Goal: Information Seeking & Learning: Compare options

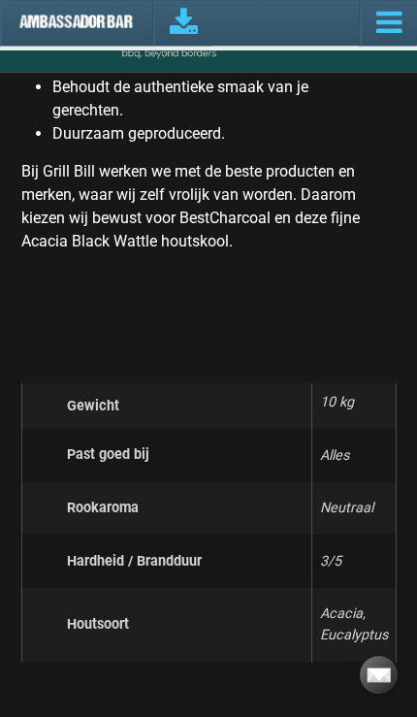
scroll to position [3677, 0]
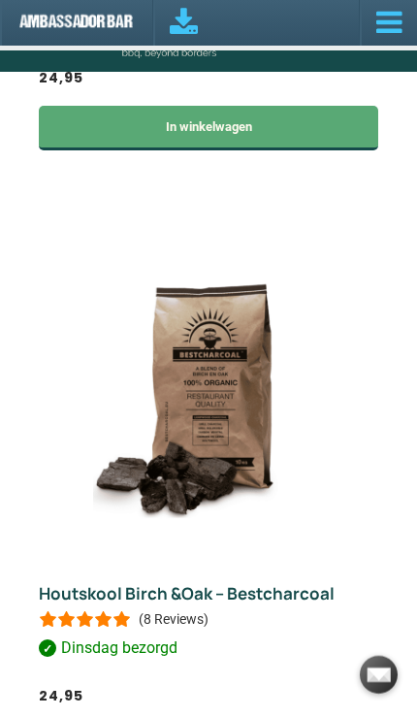
scroll to position [1747, 0]
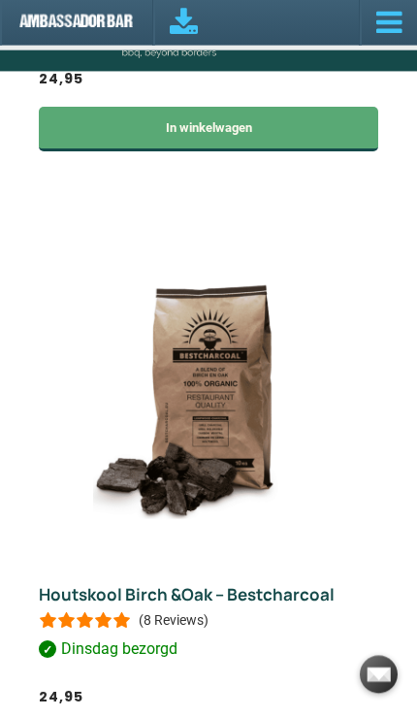
click at [194, 457] on img at bounding box center [208, 391] width 230 height 345
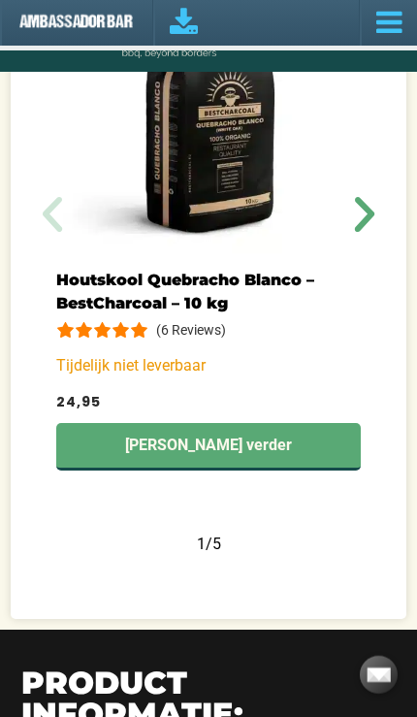
scroll to position [1706, 0]
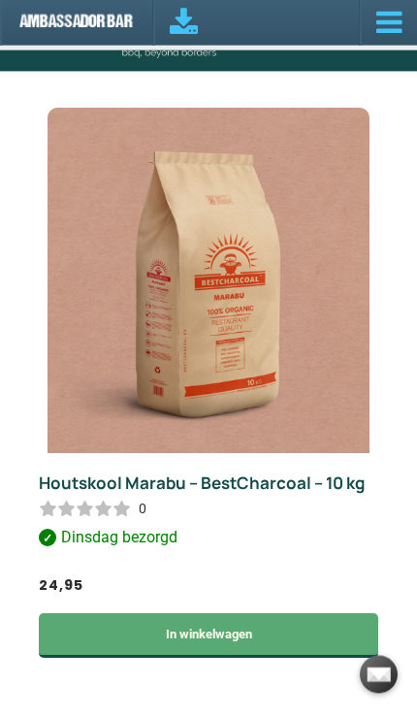
scroll to position [5085, 0]
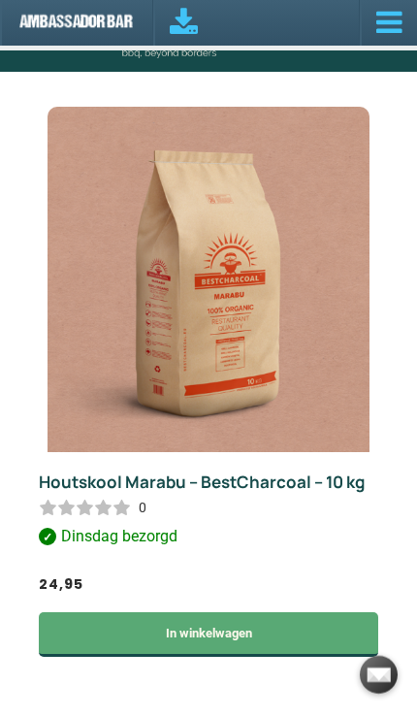
click at [242, 471] on link "Houtskool Marabu – BestCharcoal – 10 kg" at bounding box center [202, 482] width 326 height 22
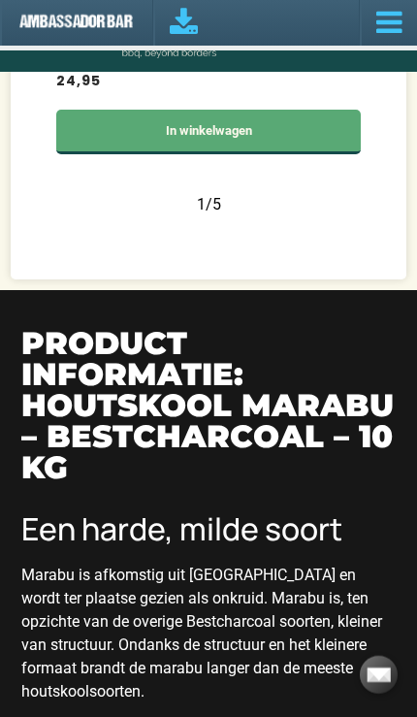
scroll to position [1378, 0]
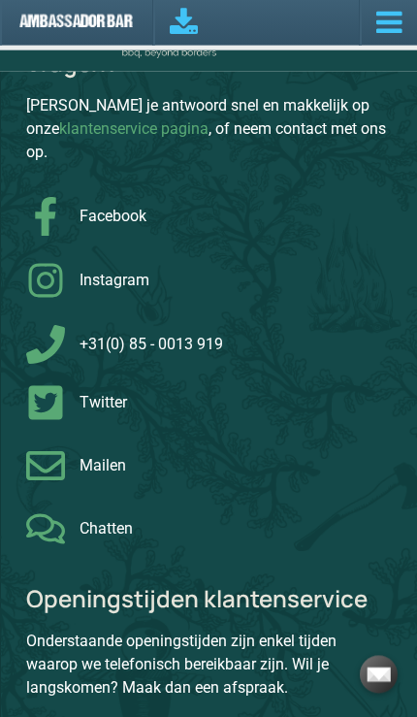
scroll to position [12045, 0]
